Goal: Find specific page/section: Find specific page/section

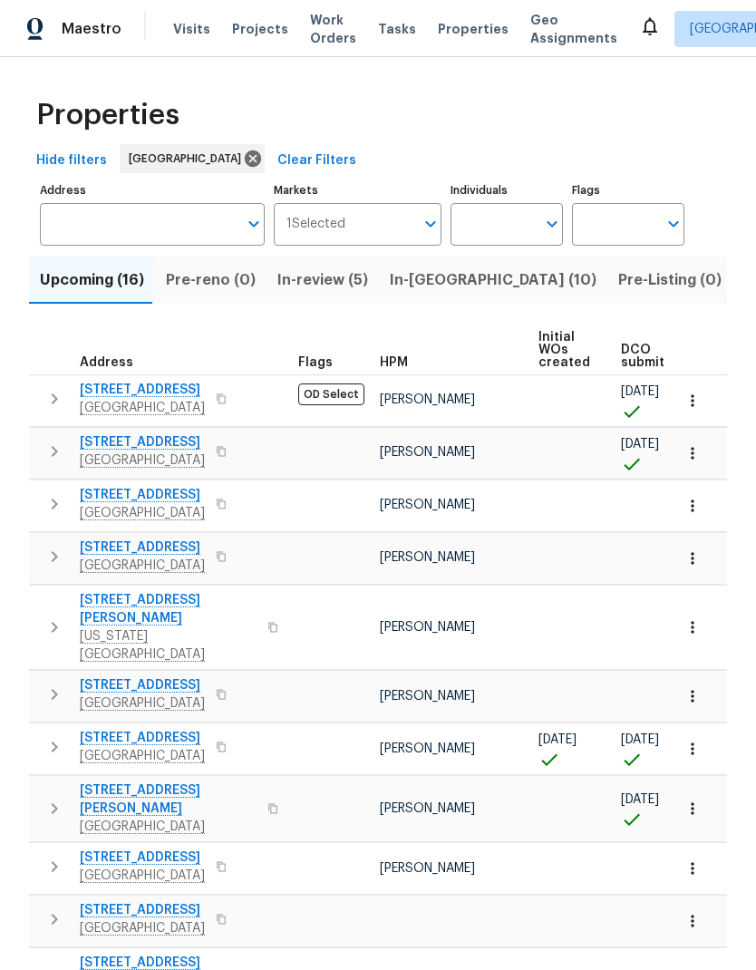
click at [486, 223] on input "Individuals" at bounding box center [493, 224] width 85 height 43
type input "[PERSON_NAME]"
click at [489, 283] on input "checkbox" at bounding box center [484, 282] width 38 height 38
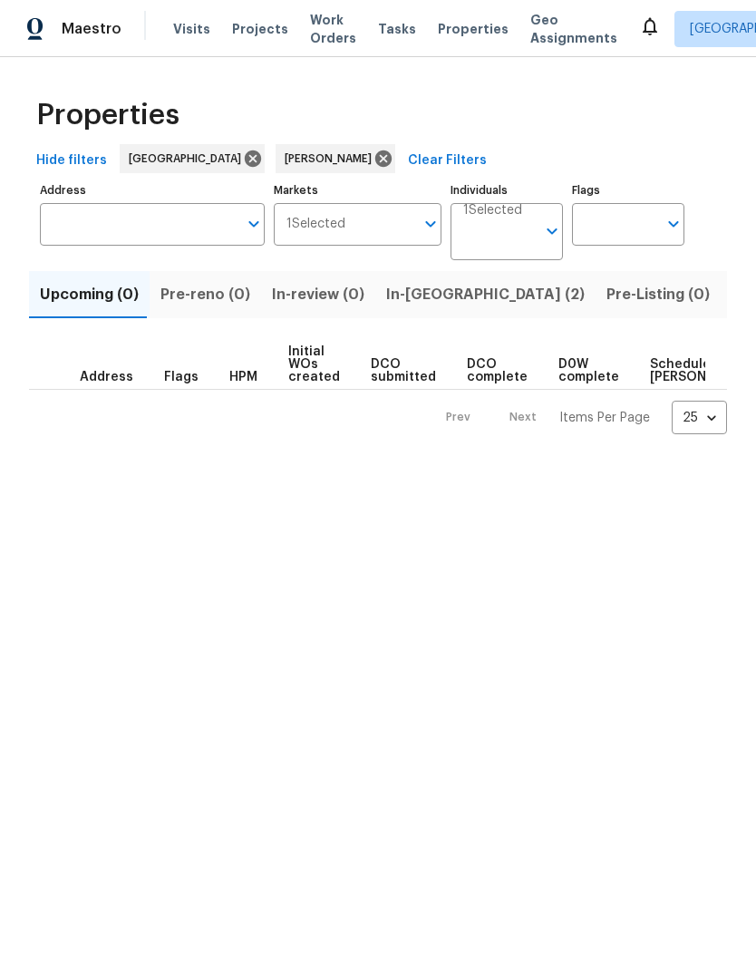
click at [420, 299] on span "In-[GEOGRAPHIC_DATA] (2)" at bounding box center [485, 294] width 199 height 25
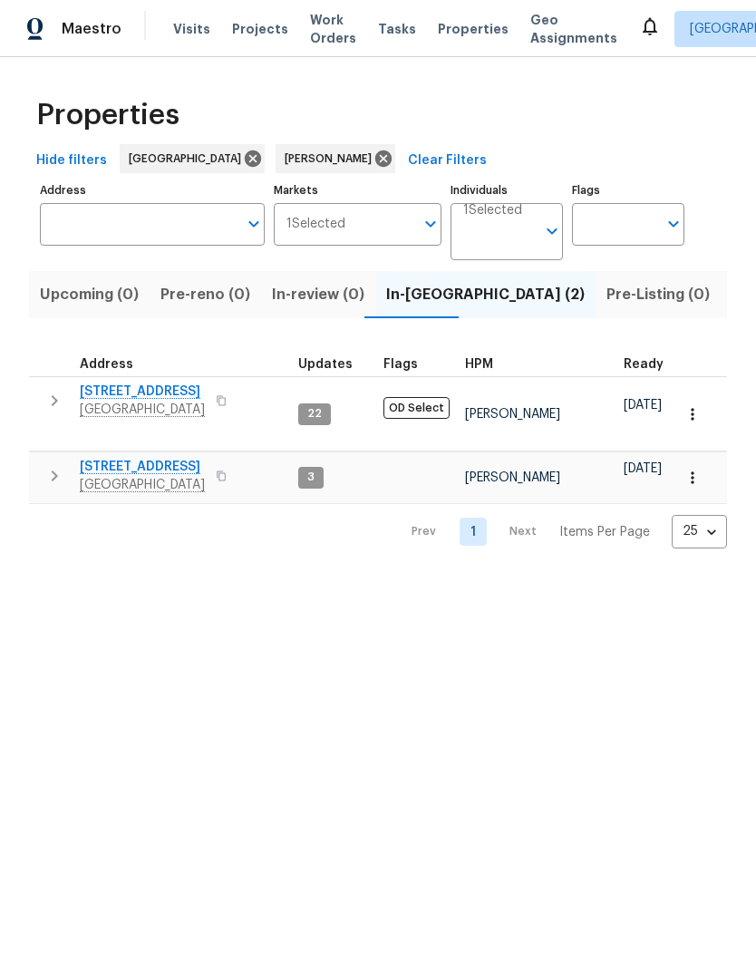
click at [117, 400] on span "[STREET_ADDRESS]" at bounding box center [142, 392] width 125 height 18
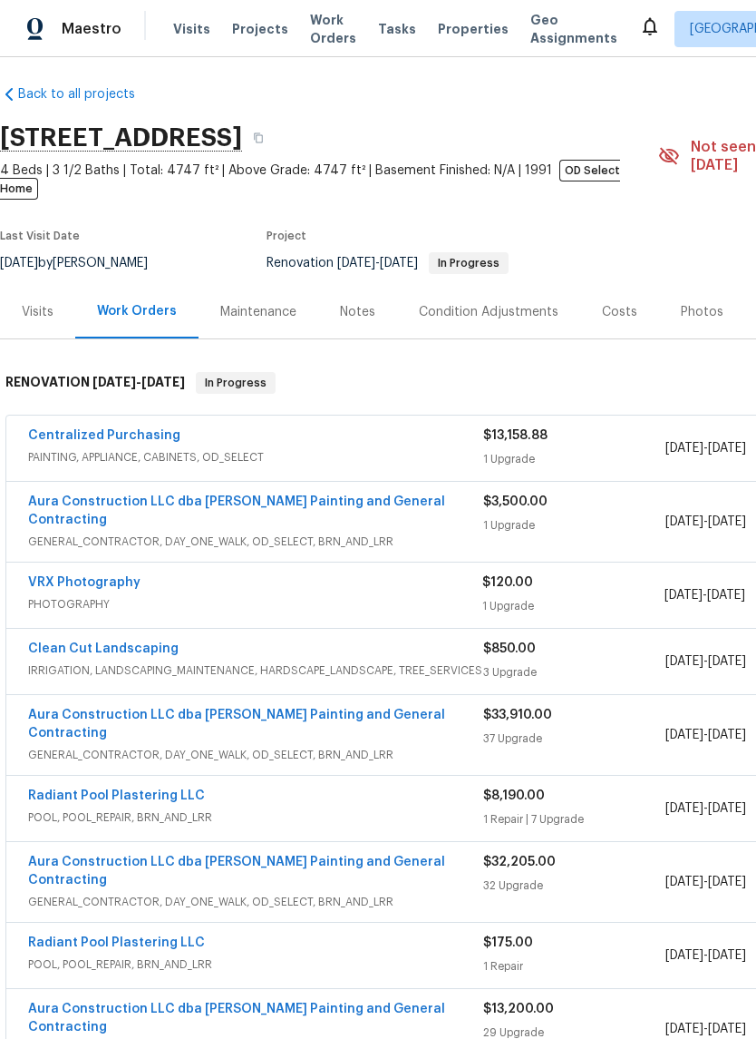
scroll to position [6, 7]
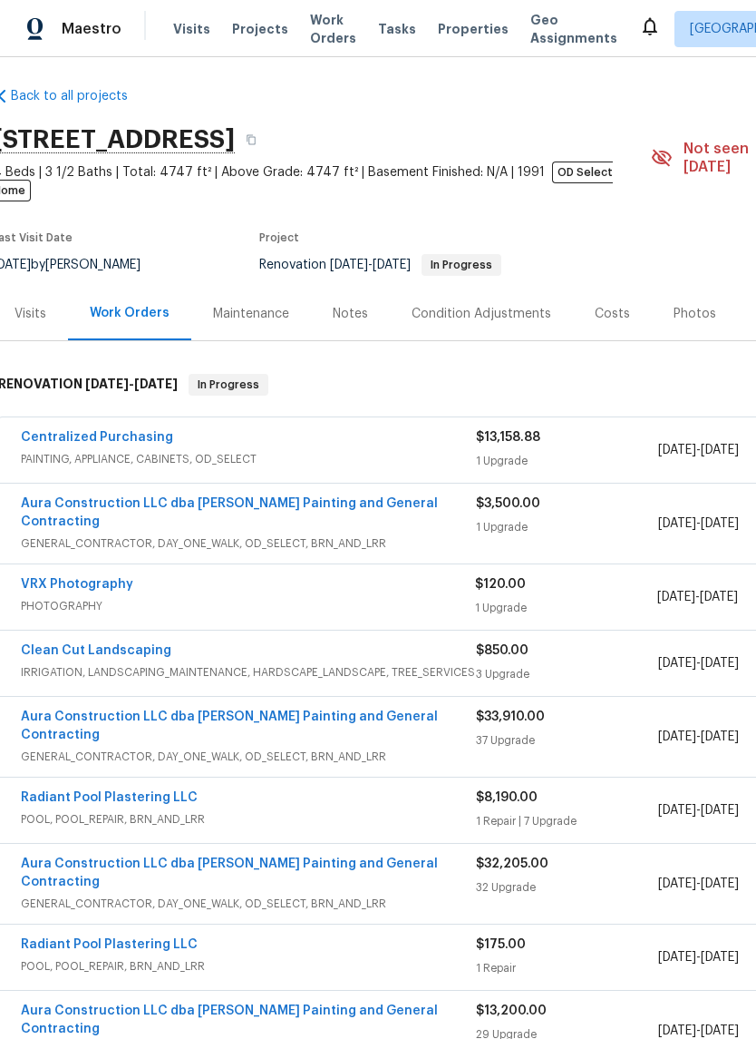
click at [71, 578] on link "VRX Photography" at bounding box center [77, 584] width 112 height 13
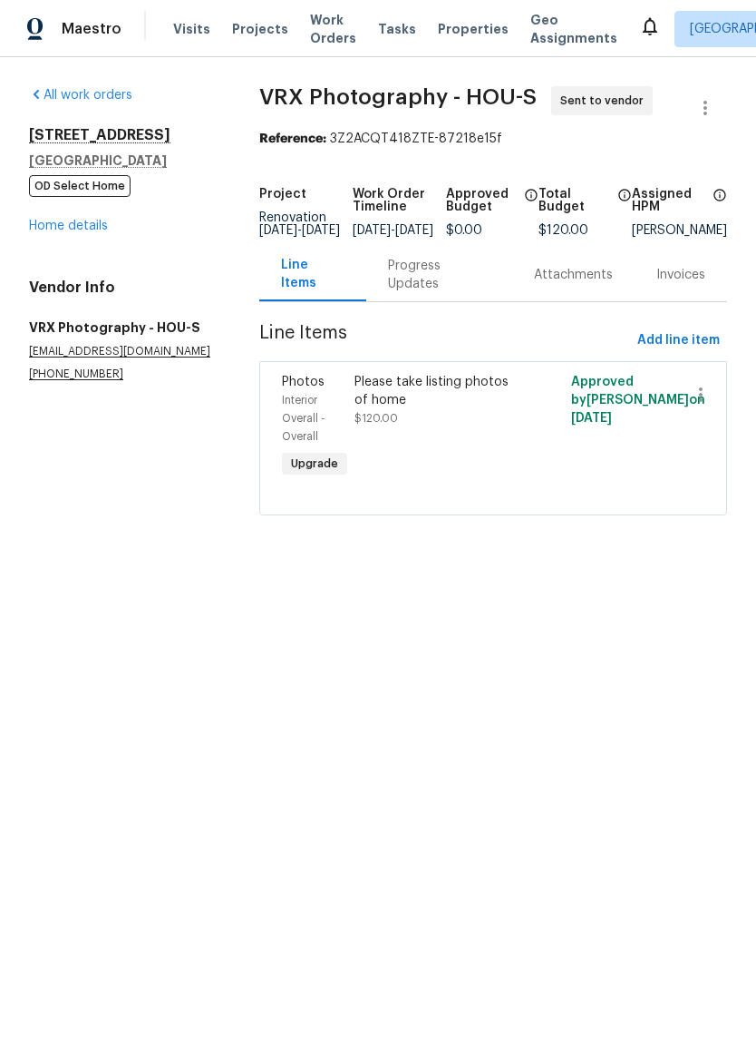
click at [434, 293] on div "Progress Updates" at bounding box center [439, 275] width 102 height 36
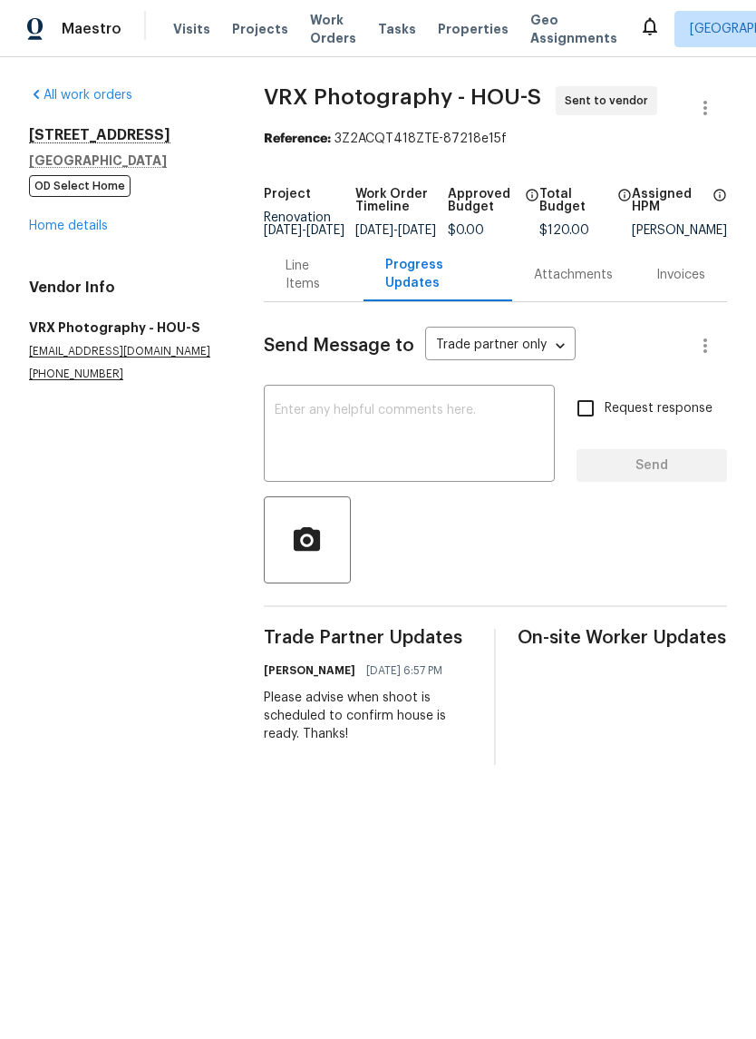
click at [39, 232] on link "Home details" at bounding box center [68, 225] width 79 height 13
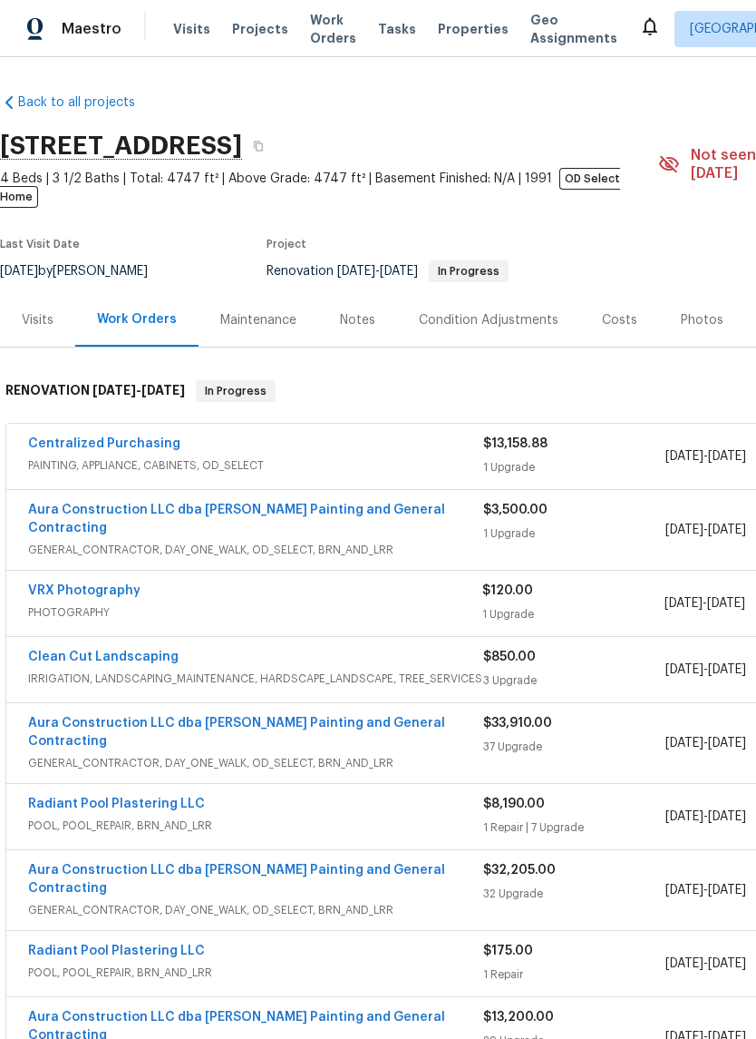
click at [86, 503] on link "Aura Construction LLC dba Logan's Painting and General Contracting" at bounding box center [236, 518] width 417 height 31
